Goal: Transaction & Acquisition: Purchase product/service

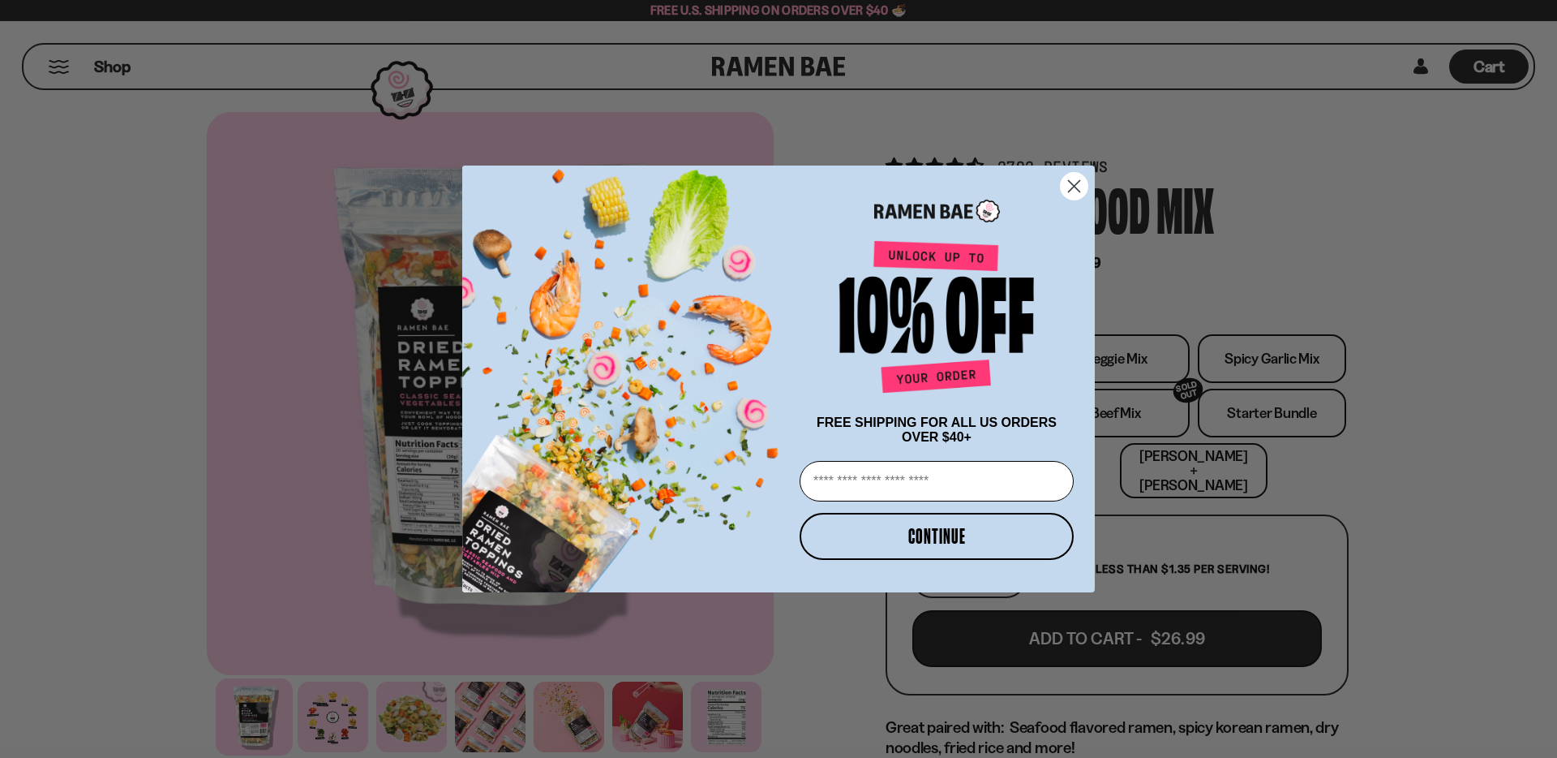
click at [1074, 173] on circle "Close dialog" at bounding box center [1074, 186] width 27 height 27
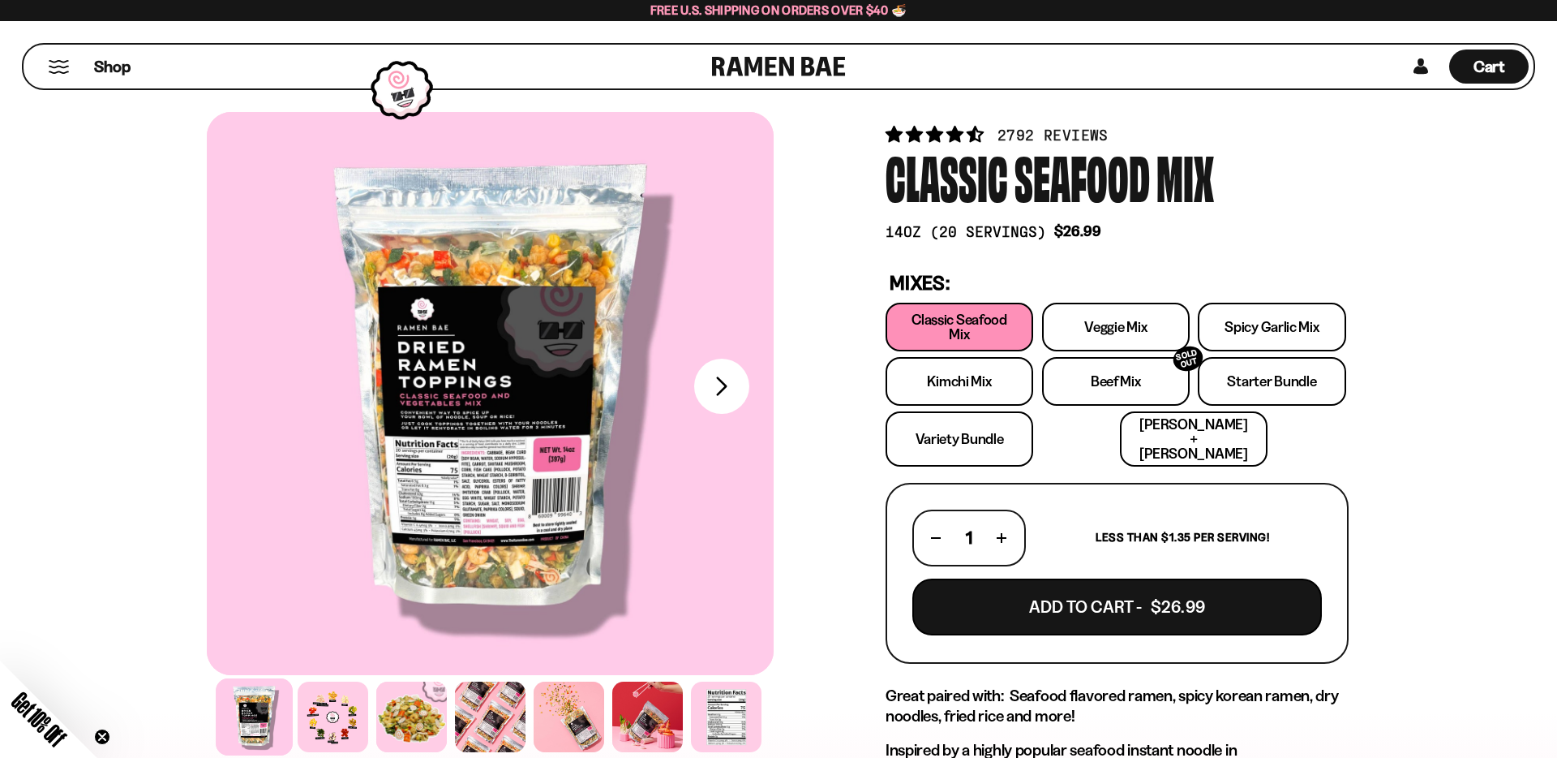
scroll to position [34, 0]
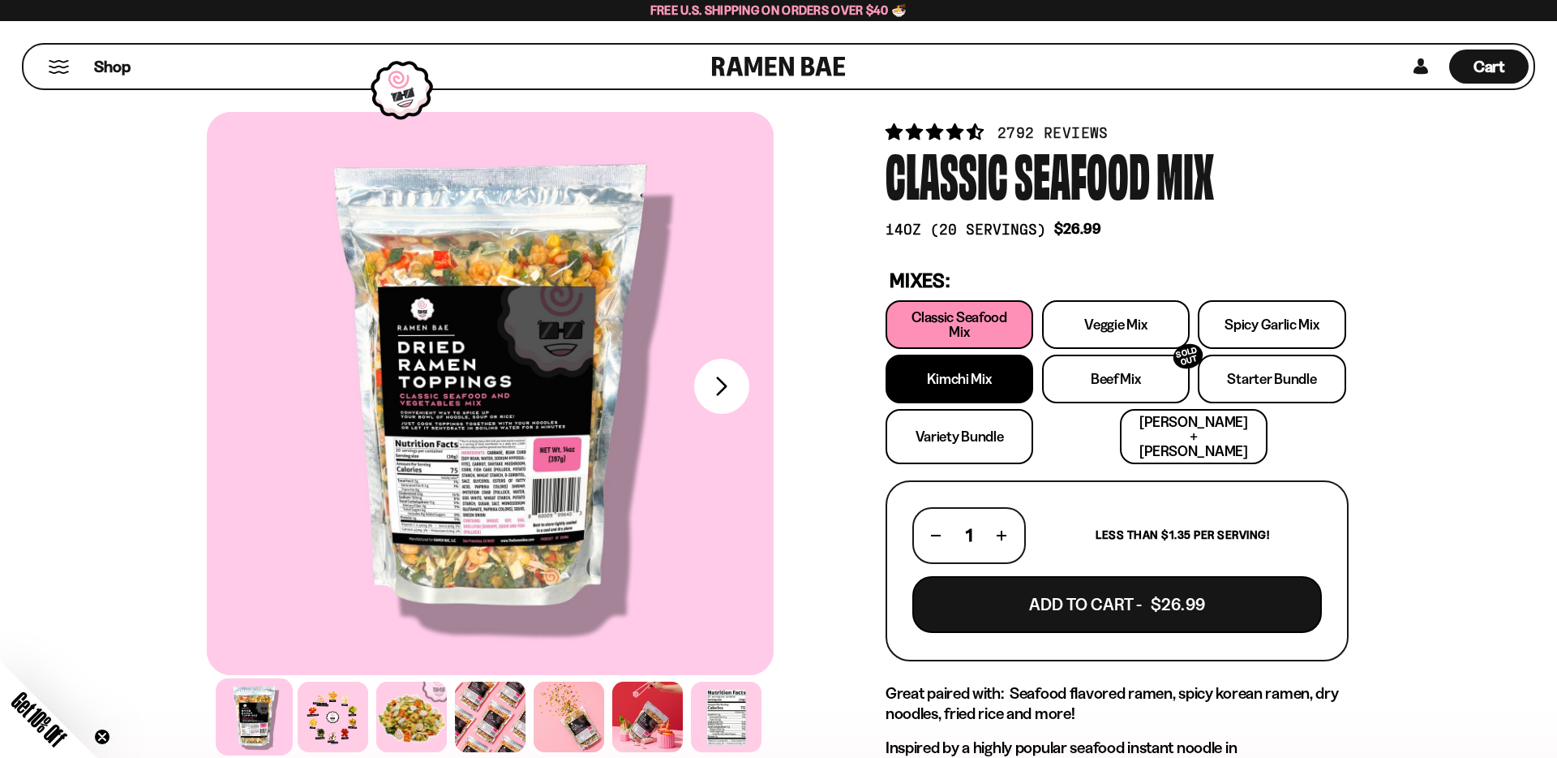
click at [985, 371] on link "Kimchi Mix" at bounding box center [960, 378] width 148 height 49
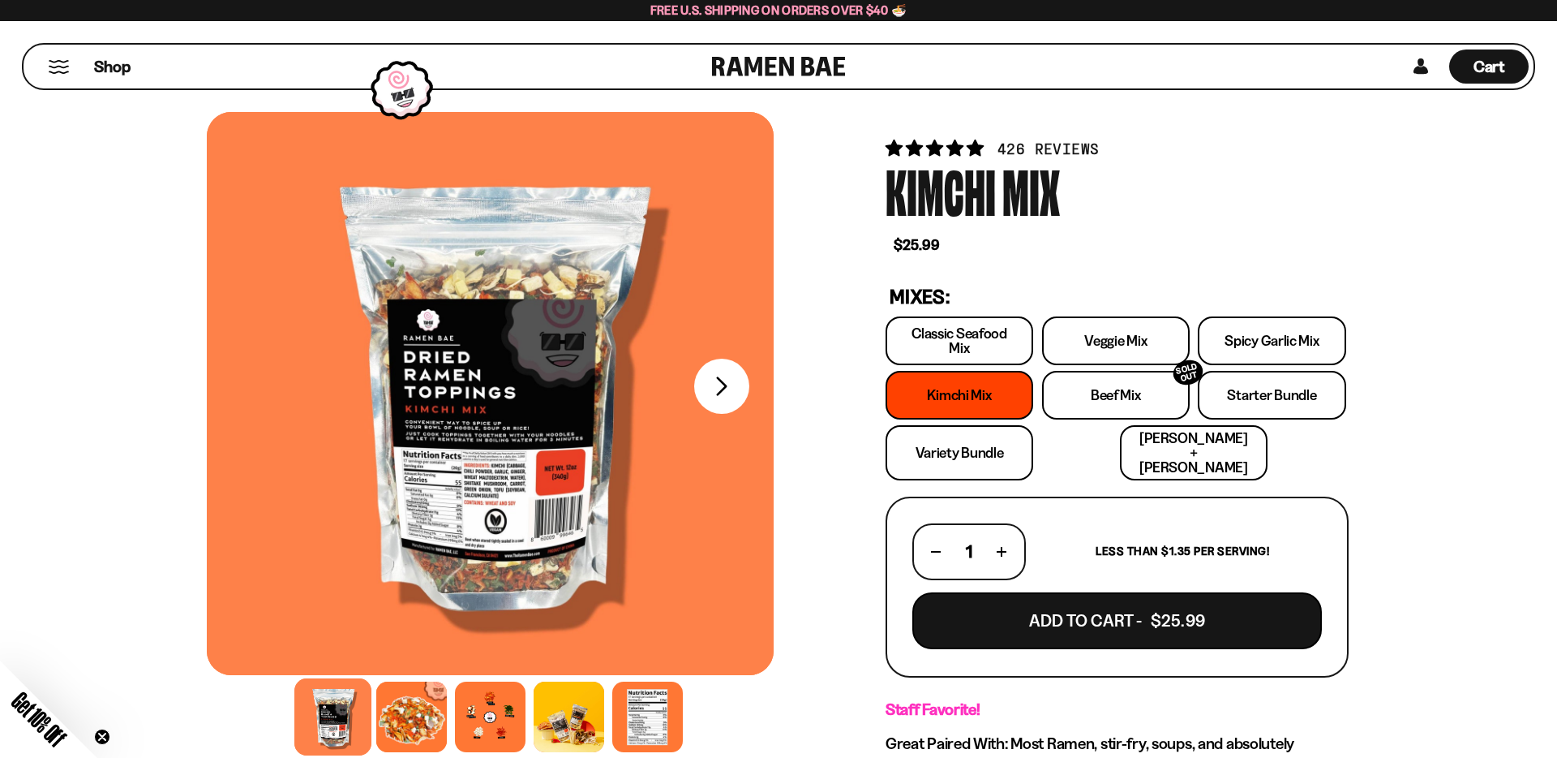
scroll to position [19, 0]
click at [1126, 451] on link "[PERSON_NAME] + [PERSON_NAME]" at bounding box center [1194, 451] width 148 height 55
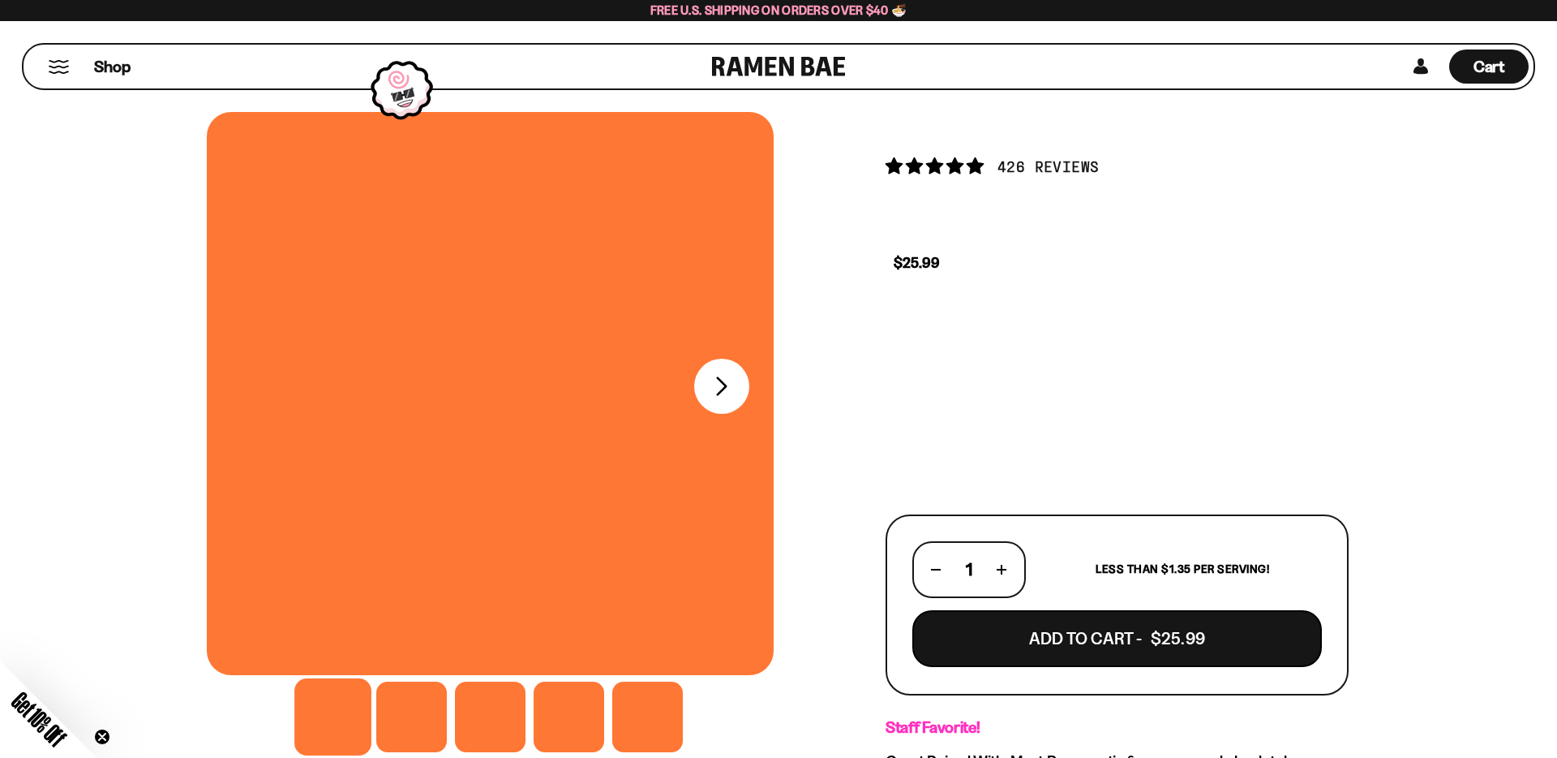
scroll to position [6, 0]
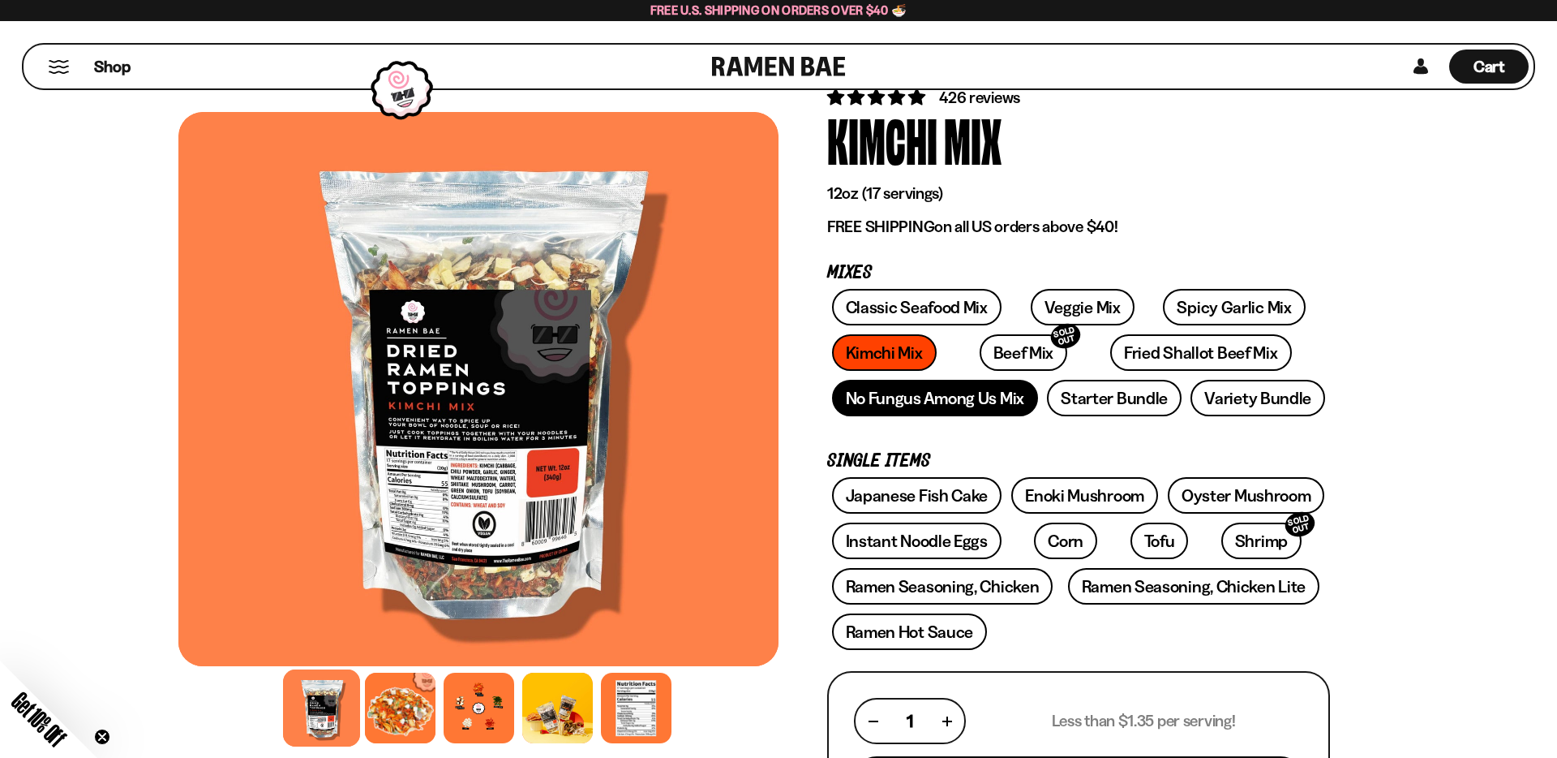
scroll to position [66, 0]
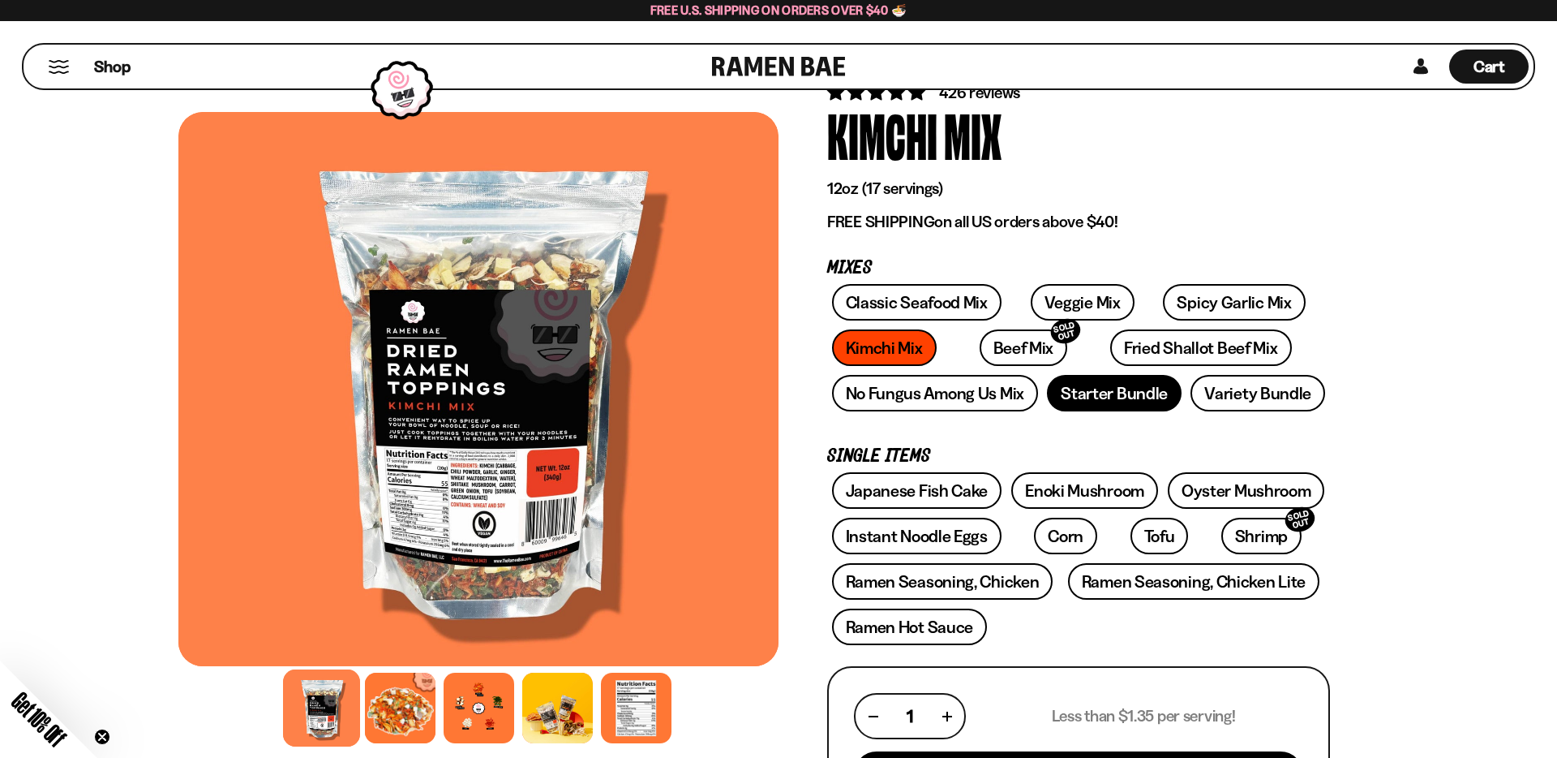
click at [1130, 408] on link "Starter Bundle" at bounding box center [1114, 393] width 135 height 37
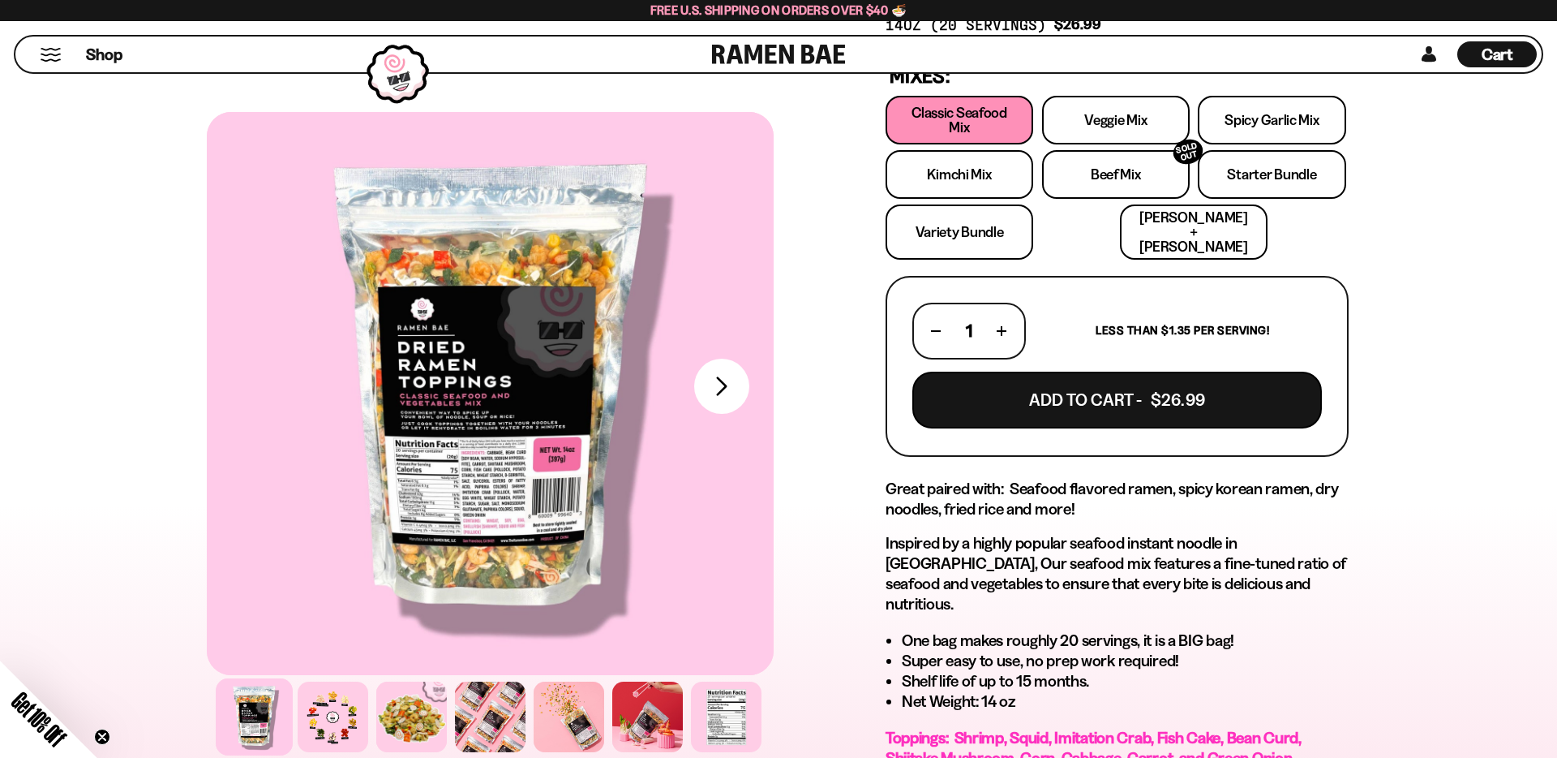
scroll to position [243, 0]
